Goal: Navigation & Orientation: Find specific page/section

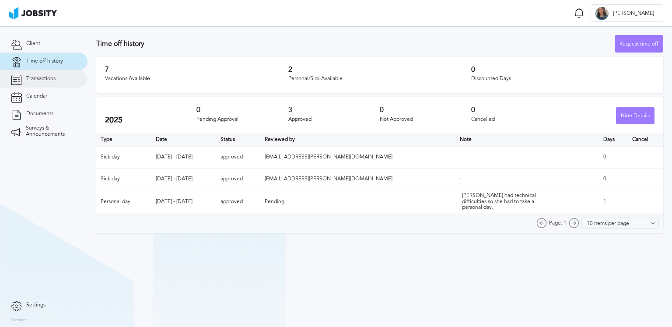
click at [59, 73] on link "Transactions" at bounding box center [43, 78] width 87 height 17
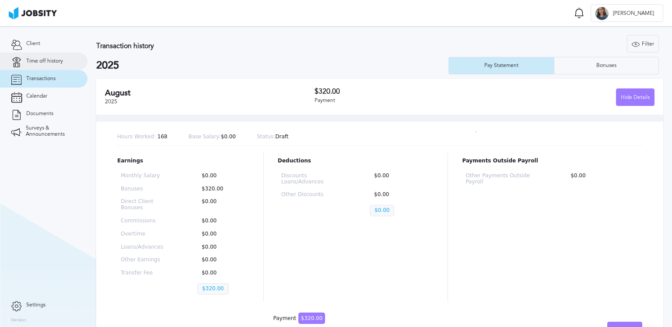
click at [58, 60] on span "Time off history" at bounding box center [44, 61] width 37 height 6
